Goal: Information Seeking & Learning: Learn about a topic

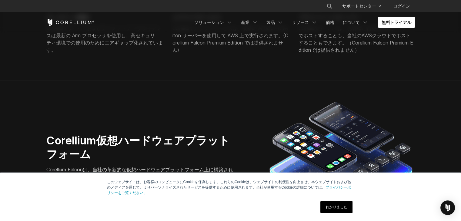
scroll to position [1636, 0]
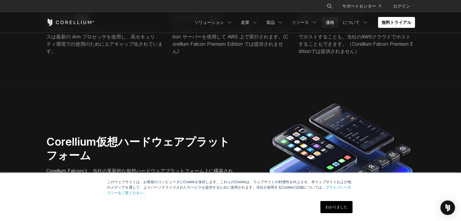
click at [338, 27] on link "価格" at bounding box center [330, 22] width 16 height 11
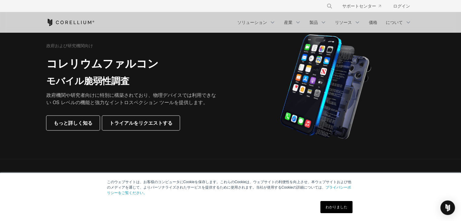
scroll to position [182, 0]
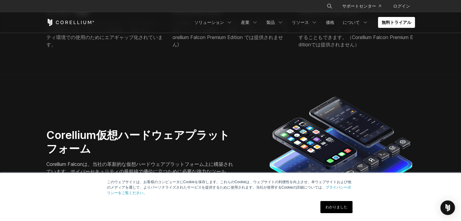
scroll to position [1655, 0]
